Goal: Contribute content

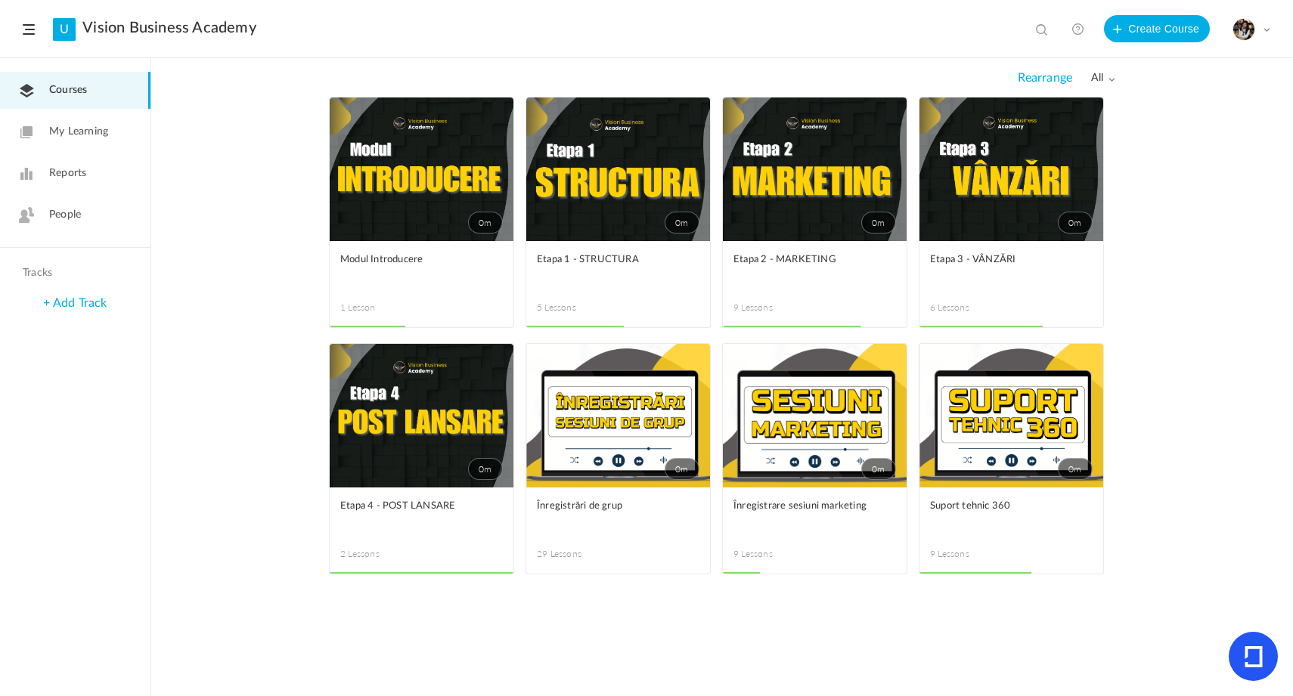
click at [0, 0] on span at bounding box center [0, 0] width 0 height 0
click at [0, 0] on link "Edit" at bounding box center [0, 0] width 0 height 0
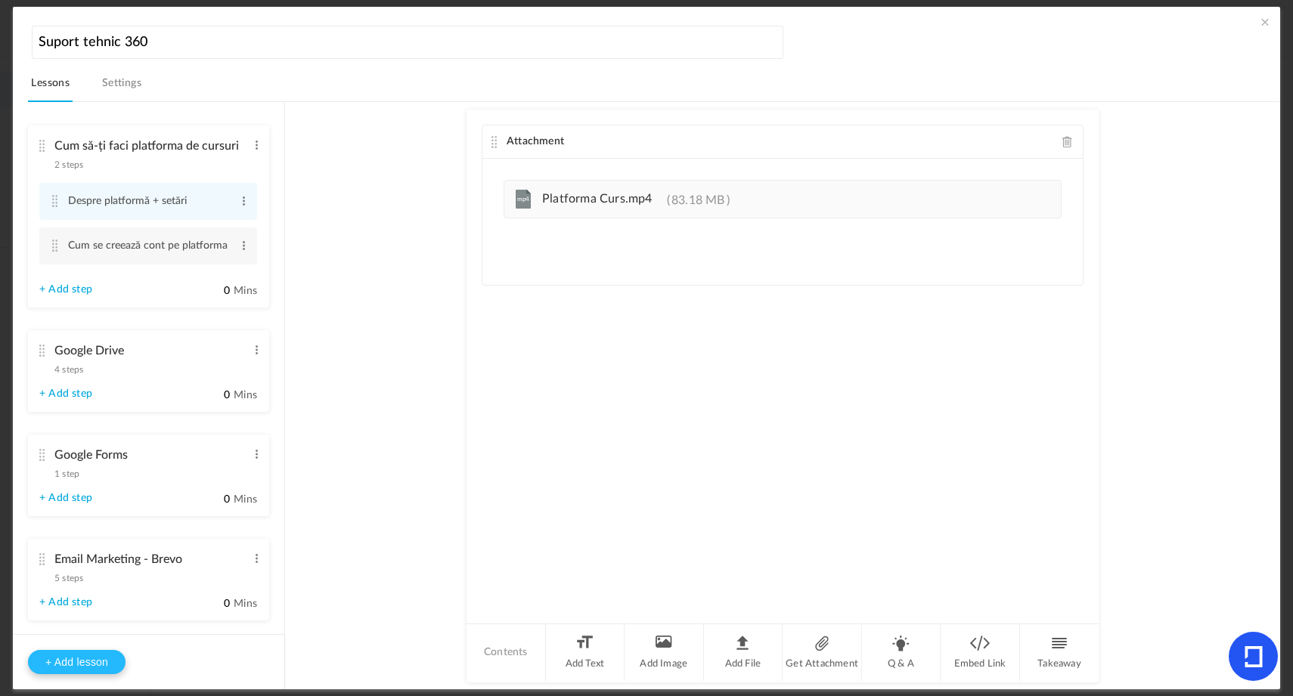
click at [108, 667] on button "+ Add lesson" at bounding box center [77, 662] width 98 height 24
type input "Lesson 10"
type input "0"
type input "Step 1"
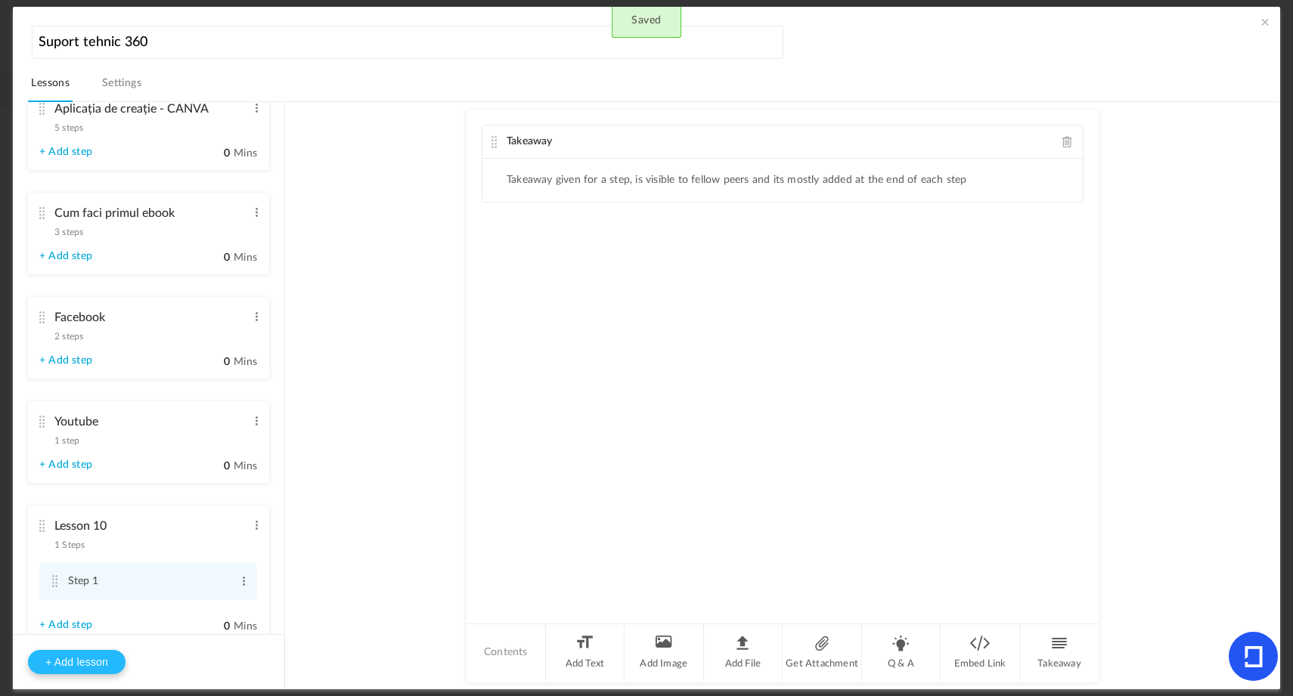
scroll to position [621, 0]
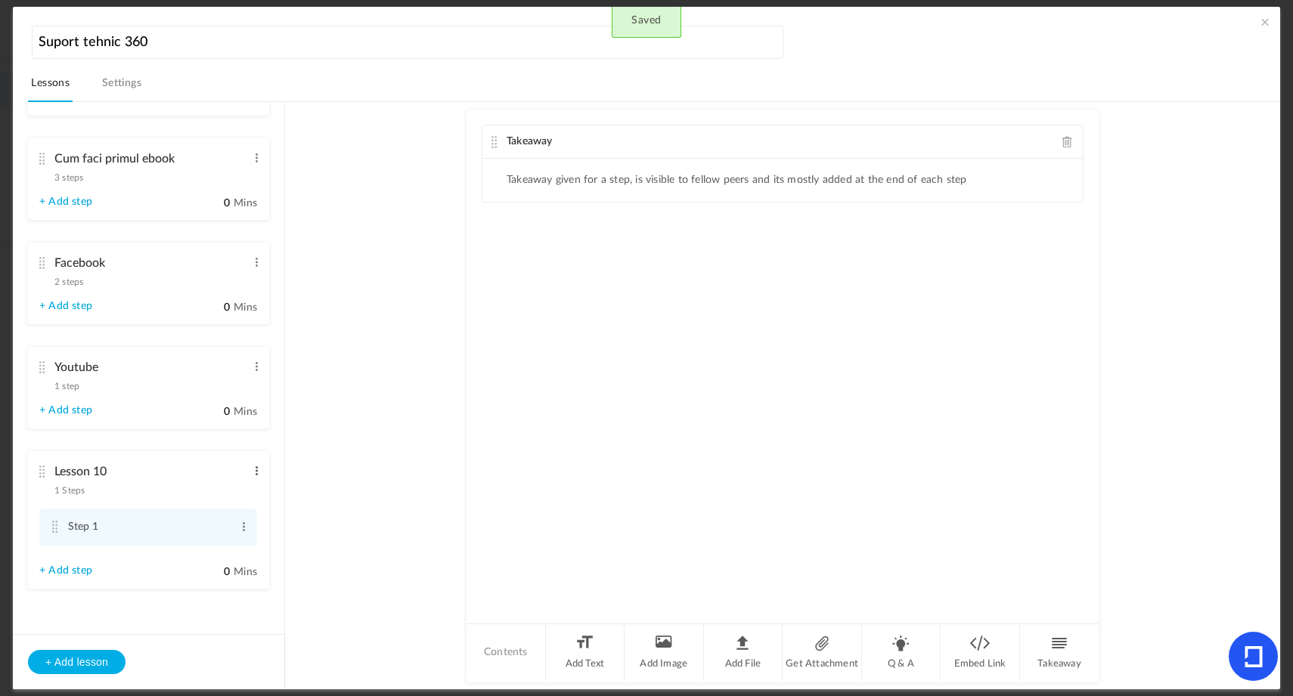
click at [251, 464] on span at bounding box center [256, 471] width 11 height 15
click at [224, 483] on div "Edit Delete" at bounding box center [232, 504] width 60 height 45
click at [224, 489] on link "Edit" at bounding box center [232, 496] width 59 height 18
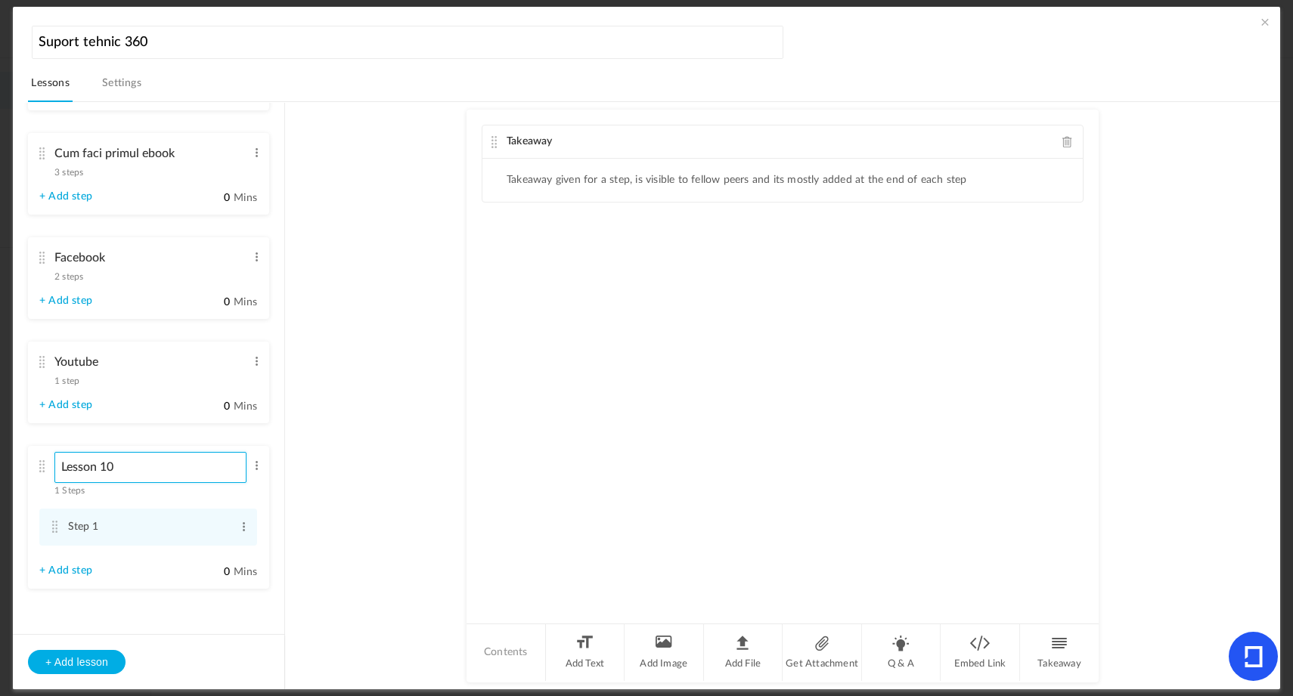
click at [195, 472] on input "Lesson 10" at bounding box center [150, 467] width 192 height 31
type input "Google Docs"
click at [240, 535] on span at bounding box center [243, 527] width 11 height 15
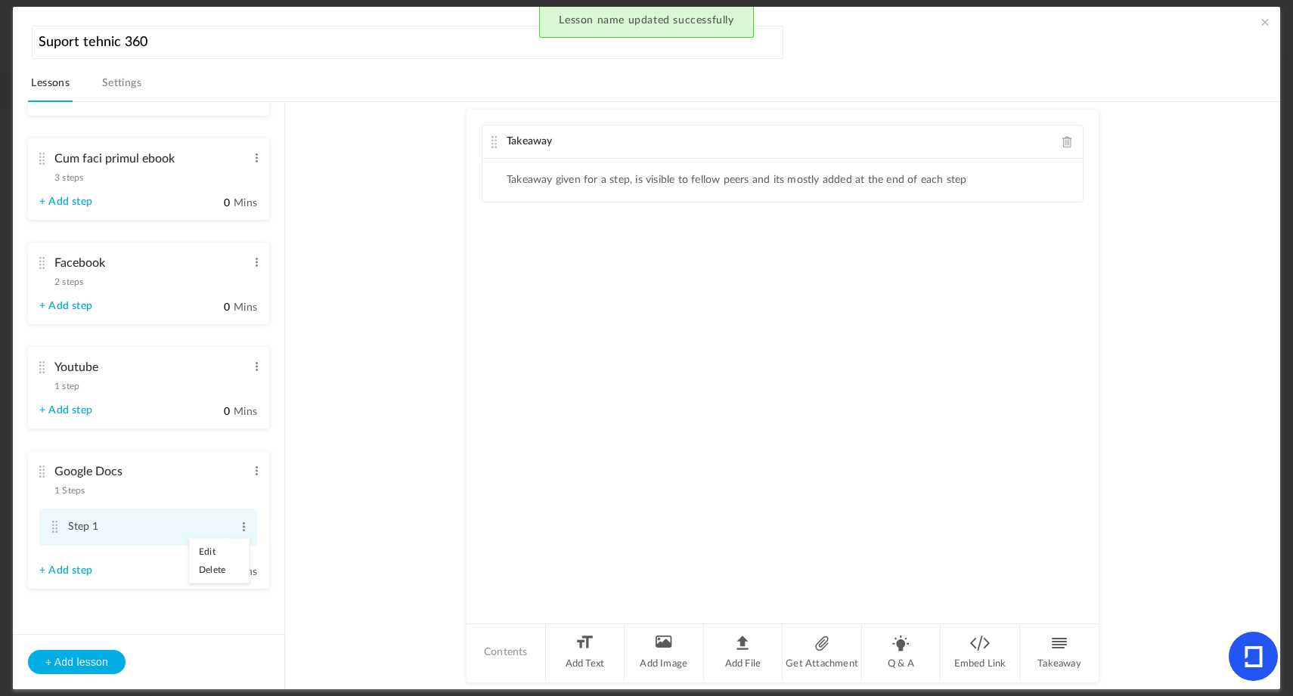
click at [210, 559] on link "Edit" at bounding box center [219, 552] width 59 height 18
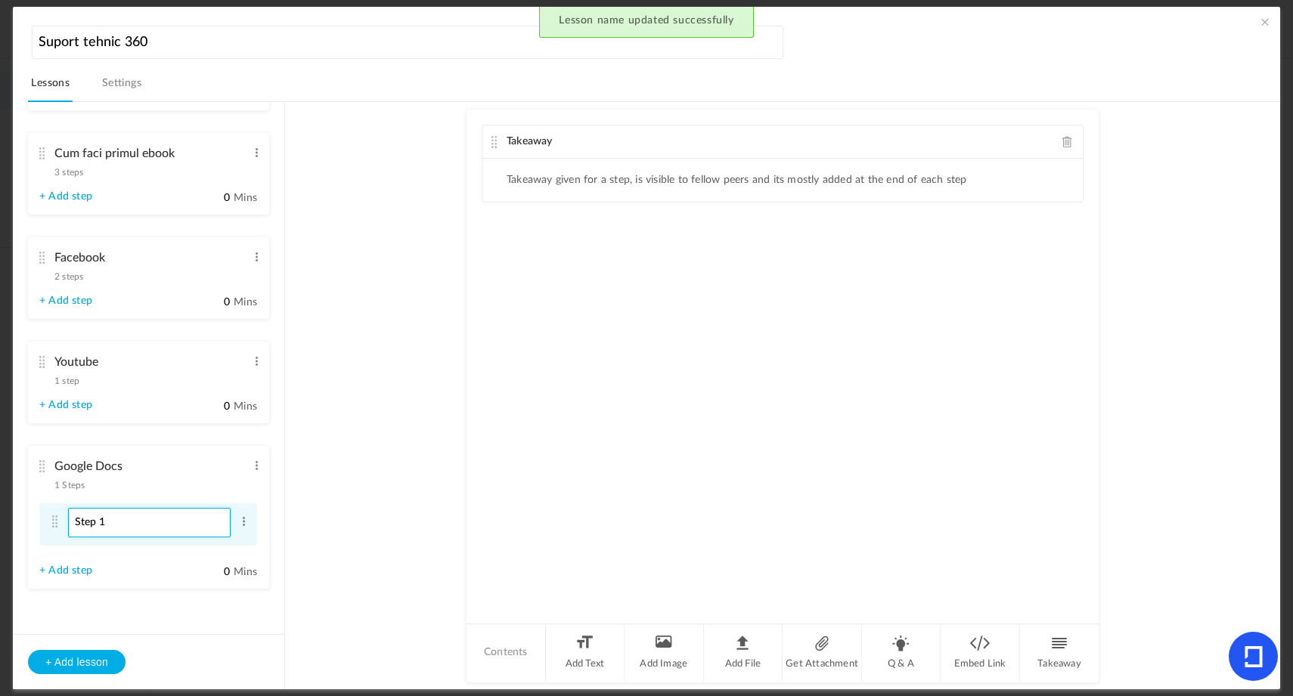
click at [181, 526] on input "Step 1" at bounding box center [149, 522] width 163 height 29
type input "Cum pui filigran la documente"
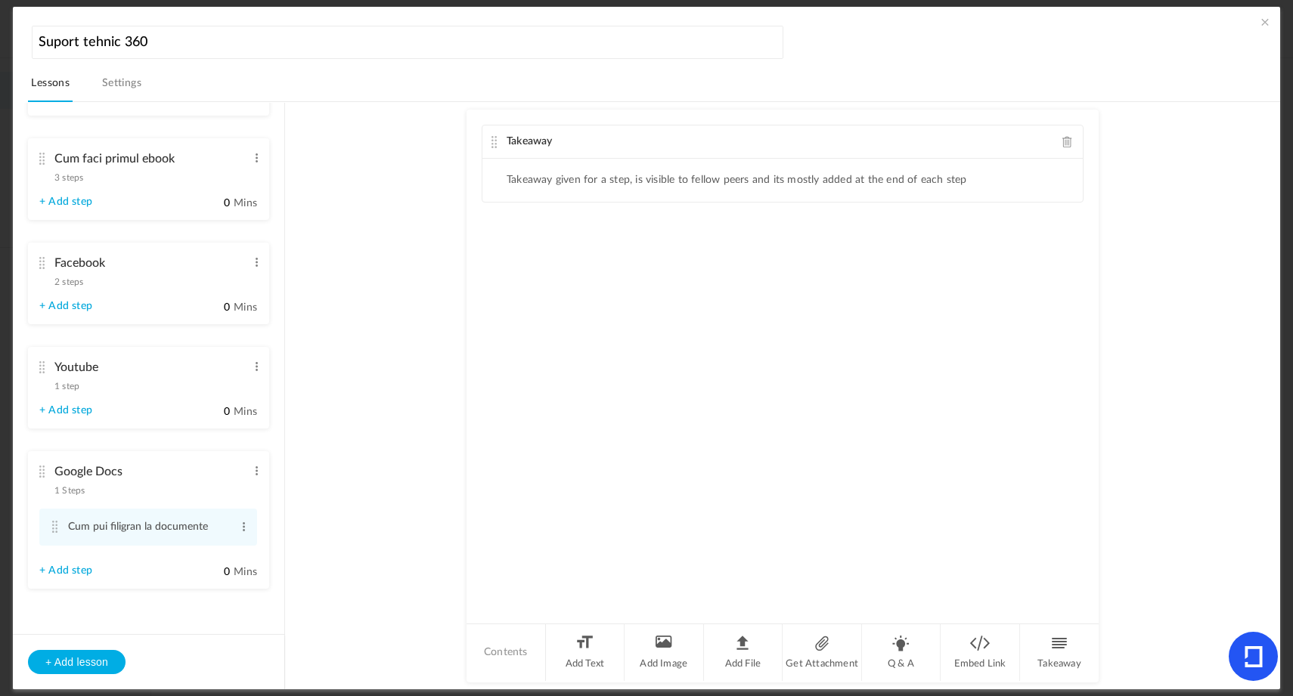
click at [1067, 143] on span at bounding box center [1067, 141] width 11 height 11
click at [726, 642] on li "Add File" at bounding box center [743, 653] width 79 height 57
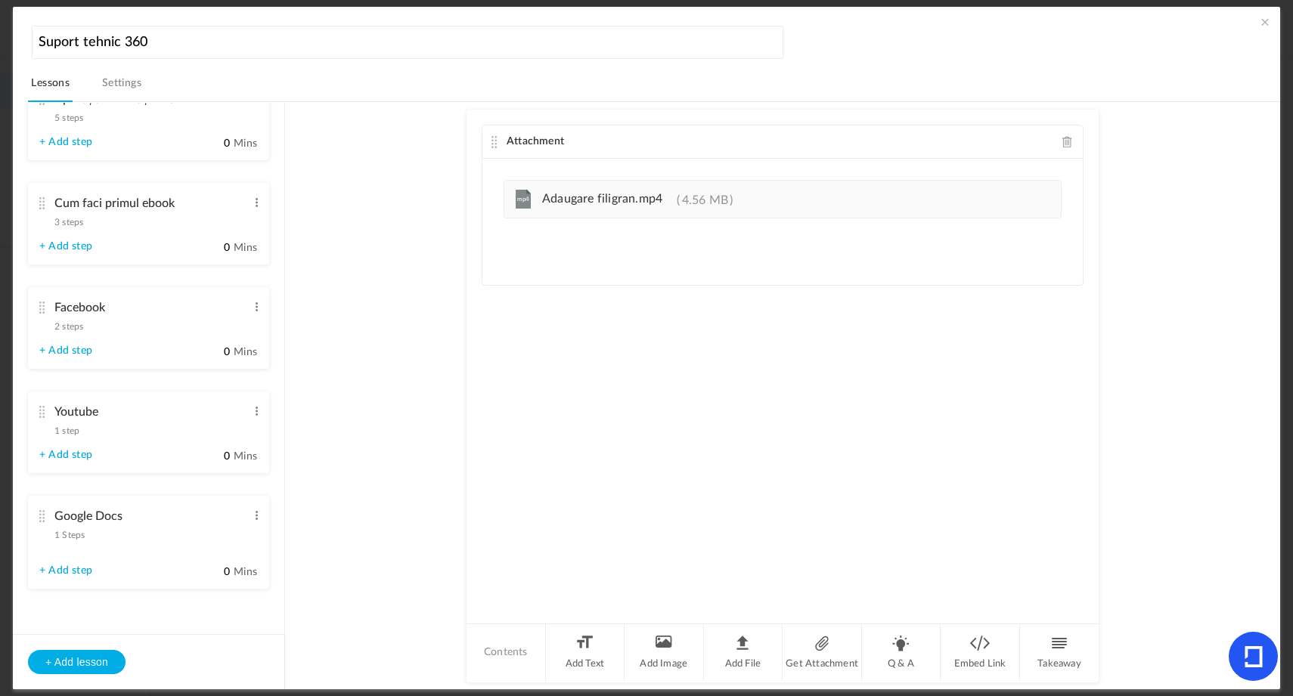
scroll to position [576, 0]
drag, startPoint x: 252, startPoint y: 470, endPoint x: 254, endPoint y: 119, distance: 350.9
click at [254, 119] on ul "Cum să-ți faci platforma de cursuri 2 steps Edit Delete Despre platformă + setă…" at bounding box center [148, 369] width 271 height 532
drag, startPoint x: 45, startPoint y: 519, endPoint x: 24, endPoint y: 177, distance: 342.4
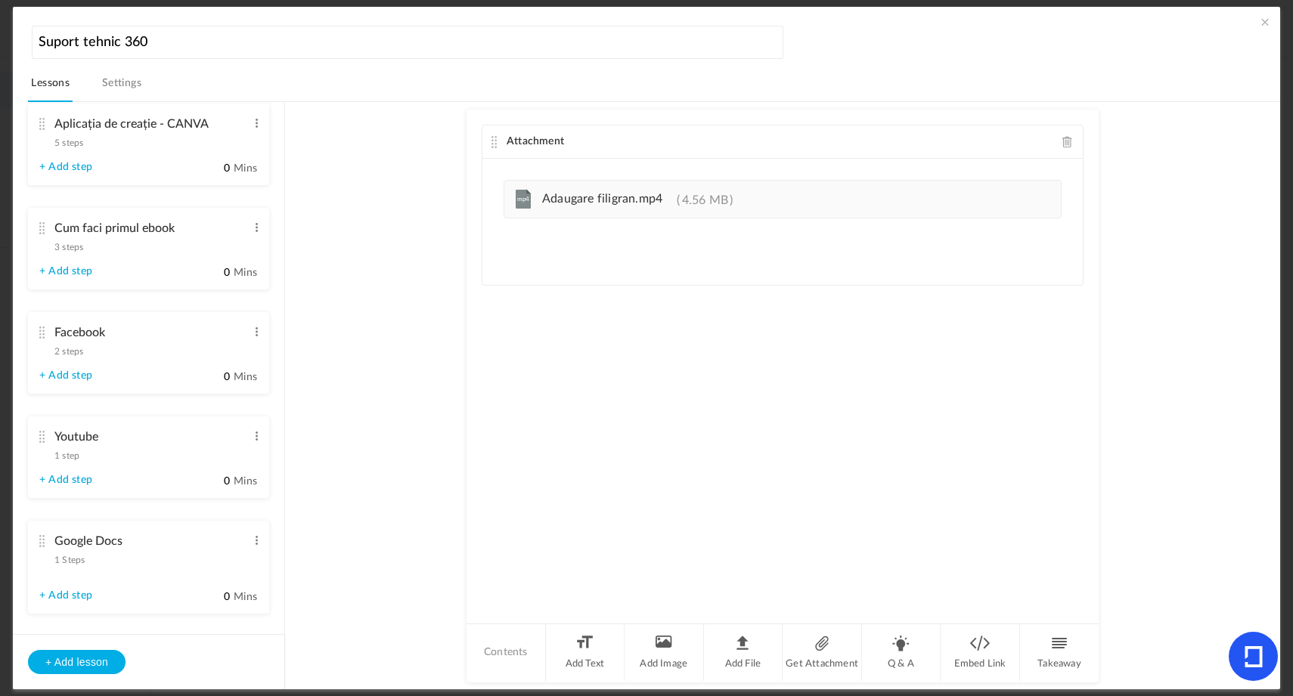
drag, startPoint x: 41, startPoint y: 546, endPoint x: 58, endPoint y: 542, distance: 17.8
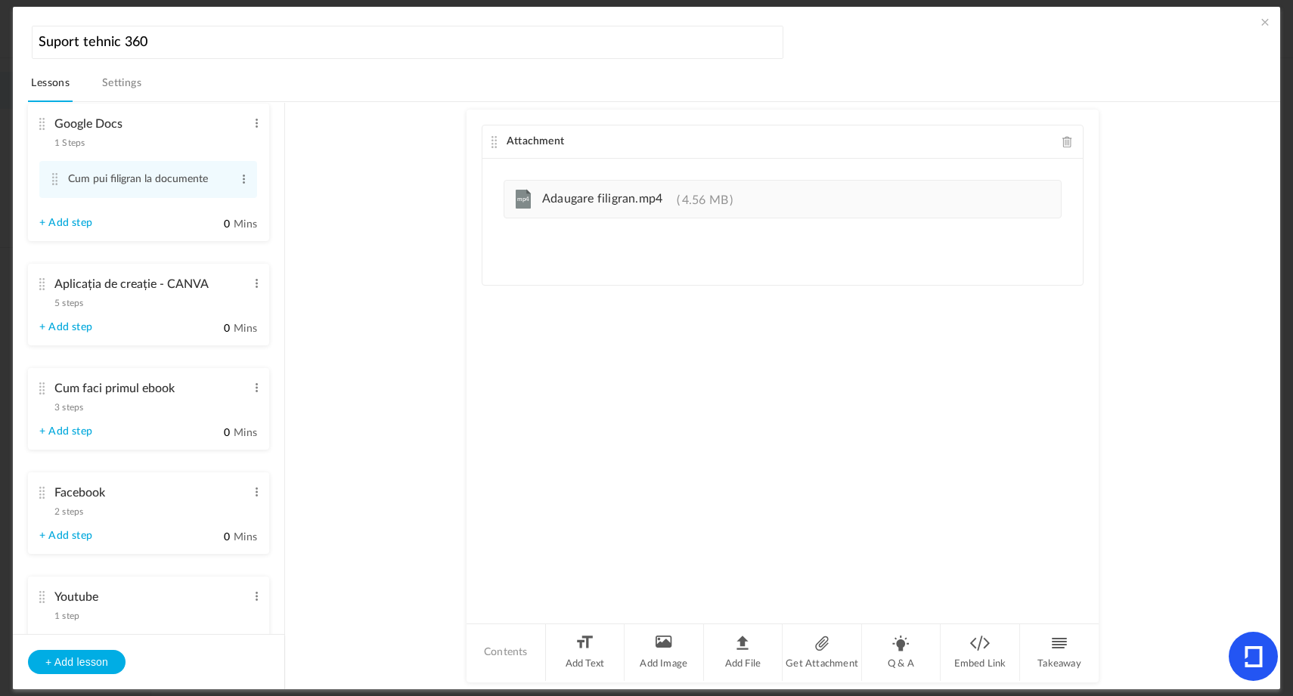
drag, startPoint x: 39, startPoint y: 548, endPoint x: 39, endPoint y: 176, distance: 372.0
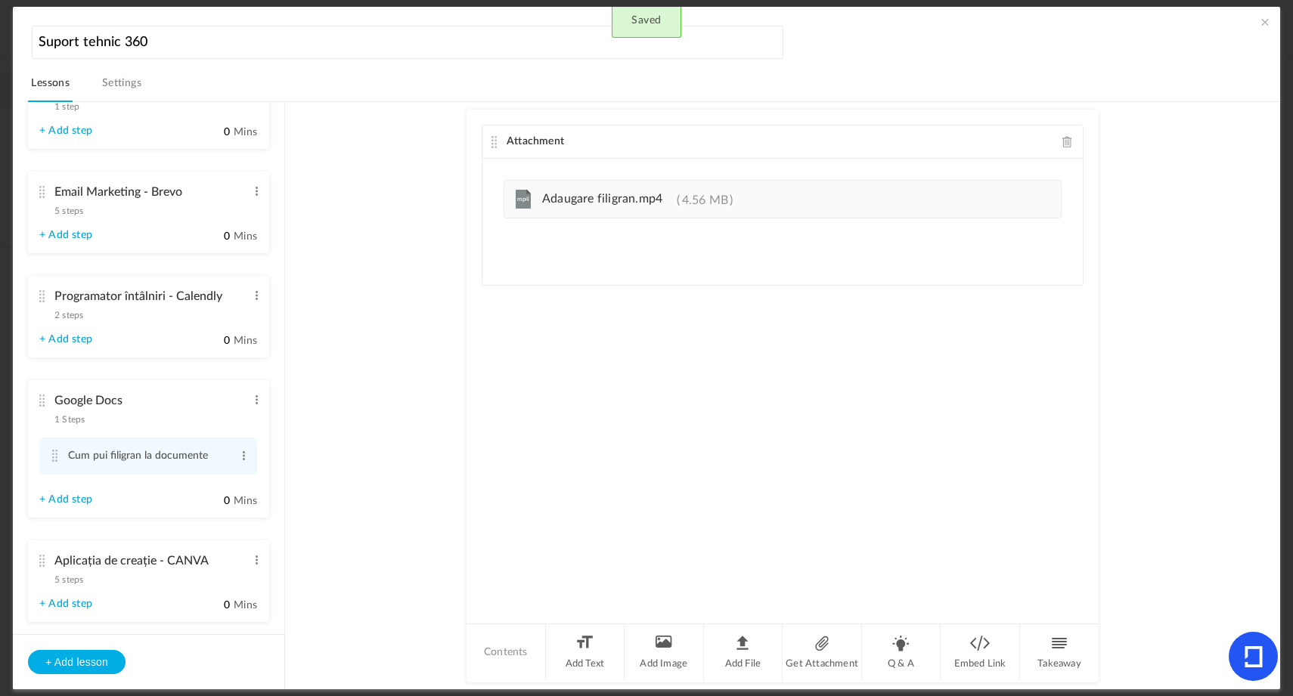
scroll to position [187, 0]
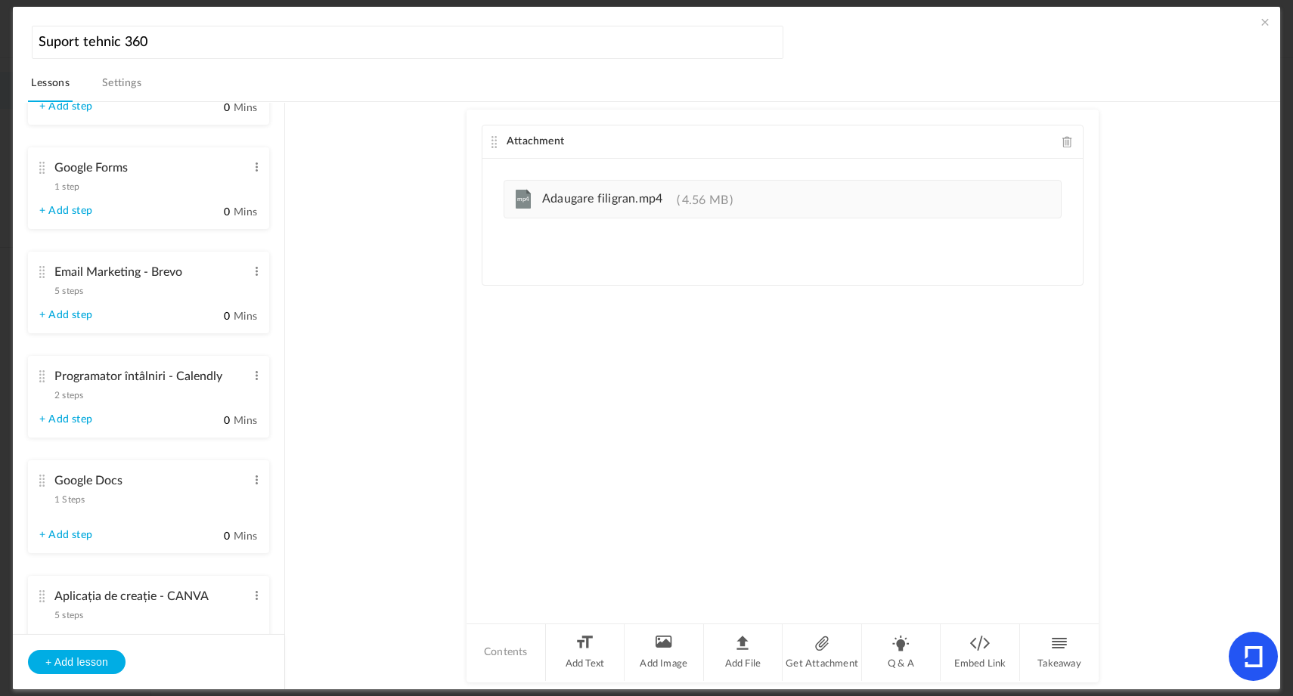
drag, startPoint x: 39, startPoint y: 487, endPoint x: 38, endPoint y: 475, distance: 12.2
drag, startPoint x: 37, startPoint y: 487, endPoint x: 28, endPoint y: 259, distance: 227.8
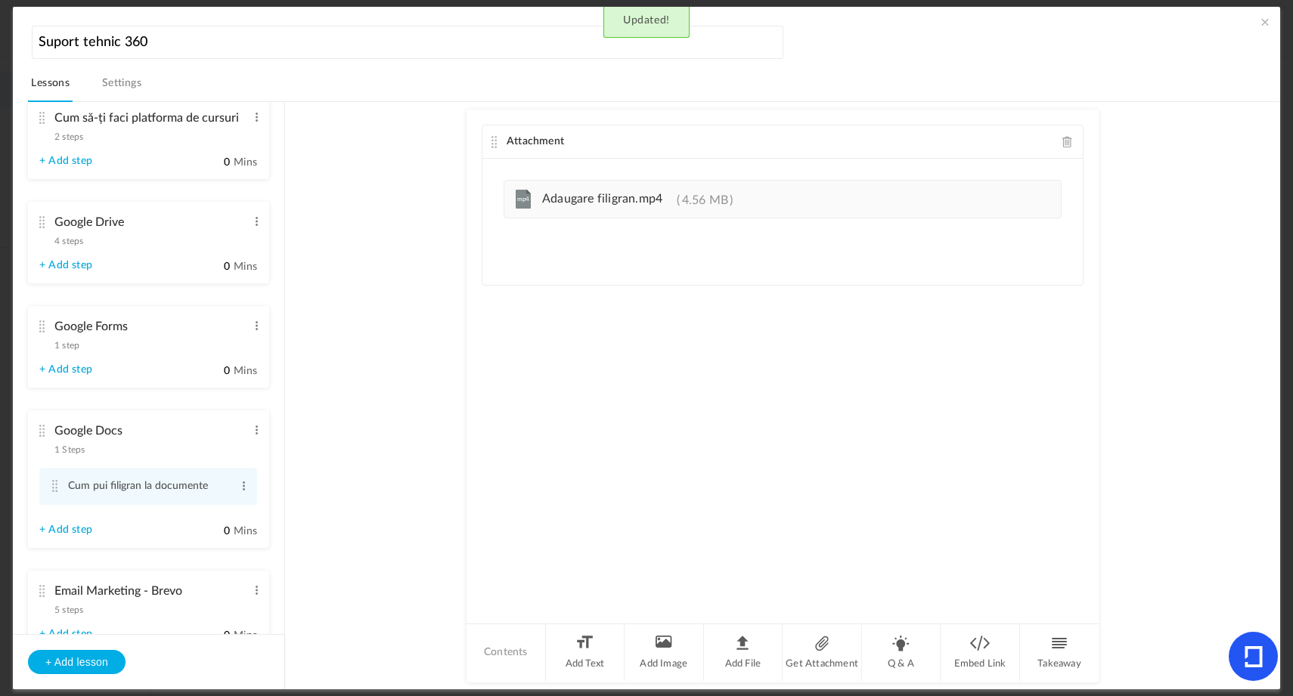
scroll to position [50, 0]
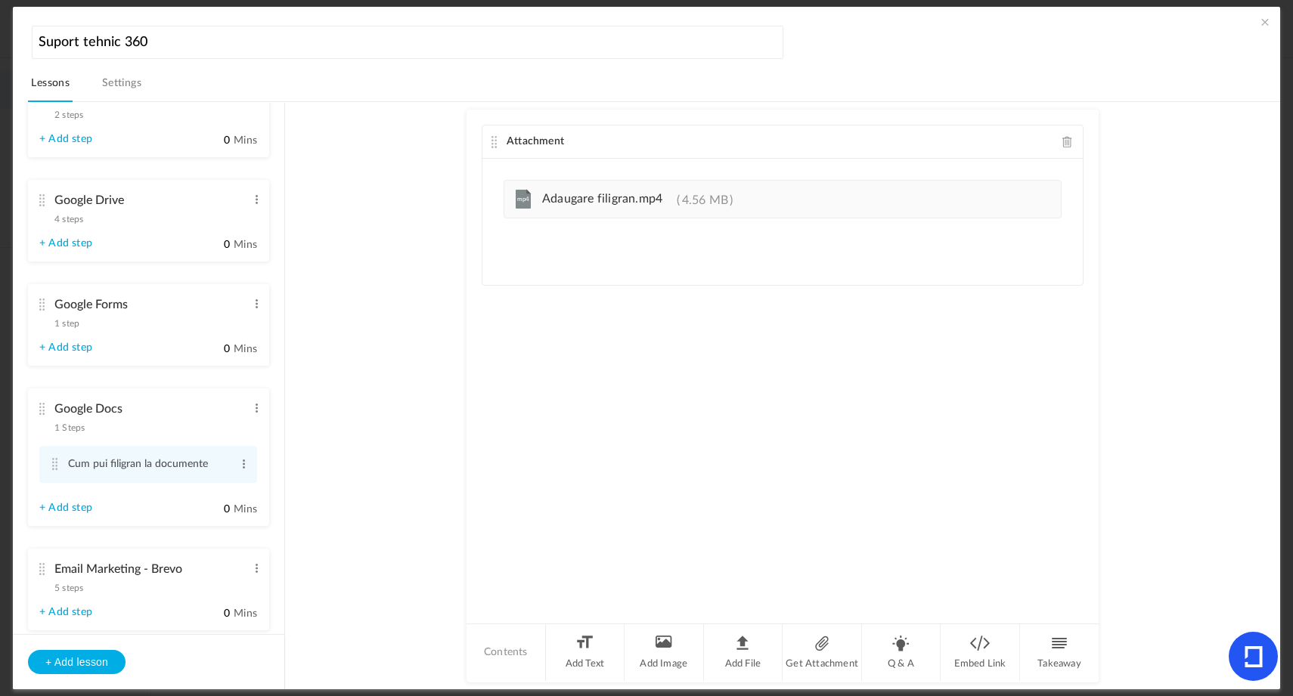
click at [1261, 23] on span at bounding box center [1265, 21] width 15 height 15
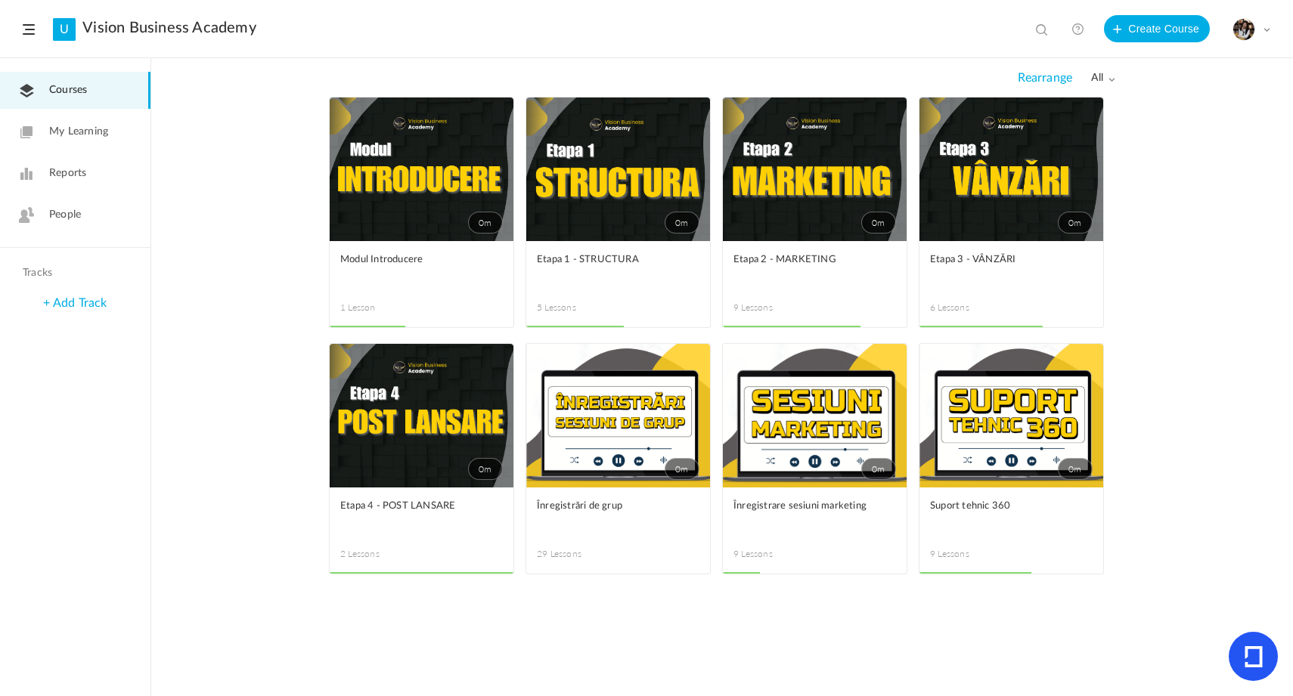
click at [985, 408] on link "0m" at bounding box center [1012, 416] width 184 height 144
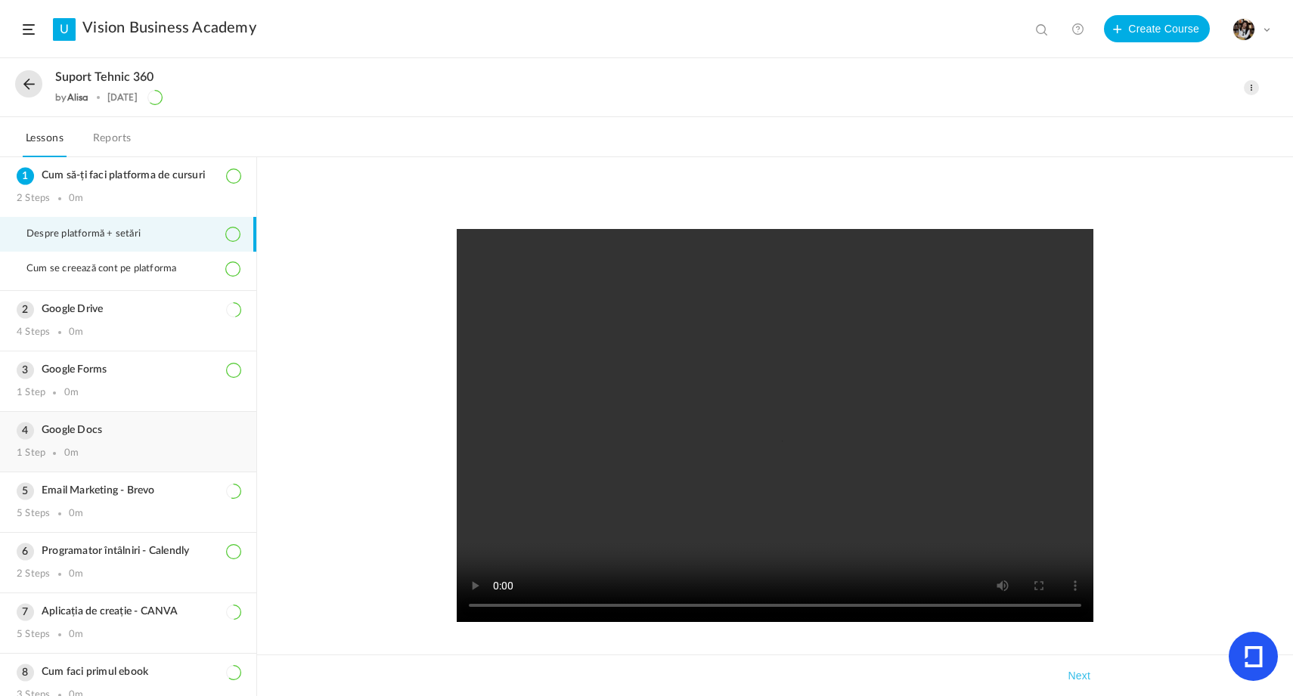
click at [98, 435] on h3 "Google Docs" at bounding box center [128, 430] width 223 height 13
